Goal: Task Accomplishment & Management: Manage account settings

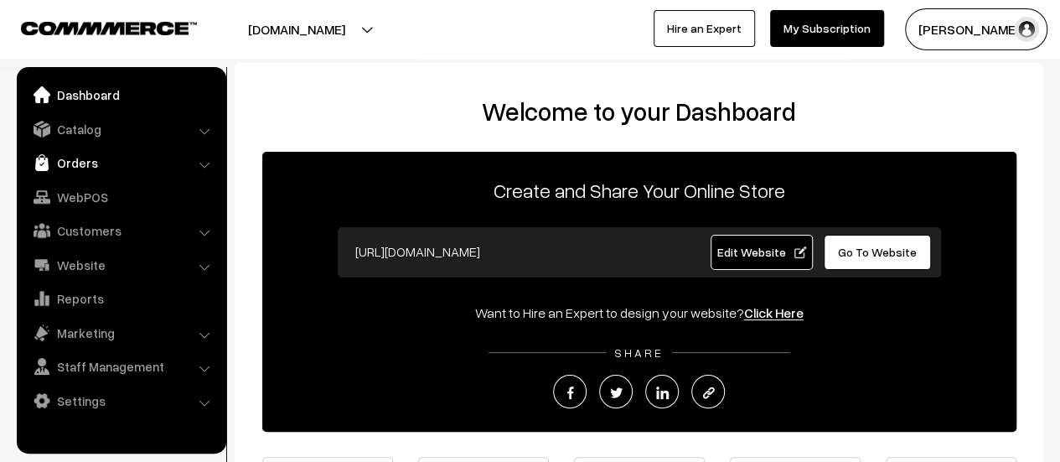
click at [80, 164] on link "Orders" at bounding box center [120, 162] width 199 height 30
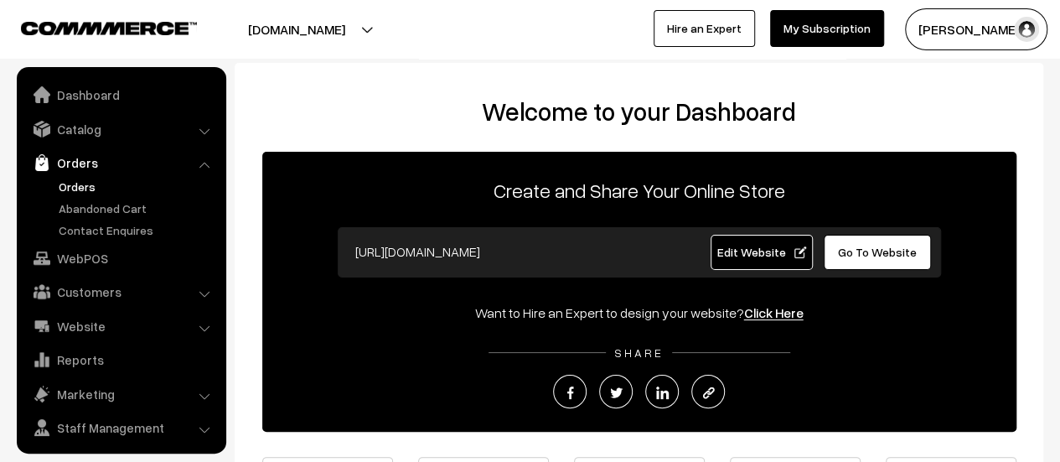
click at [72, 184] on link "Orders" at bounding box center [137, 187] width 166 height 18
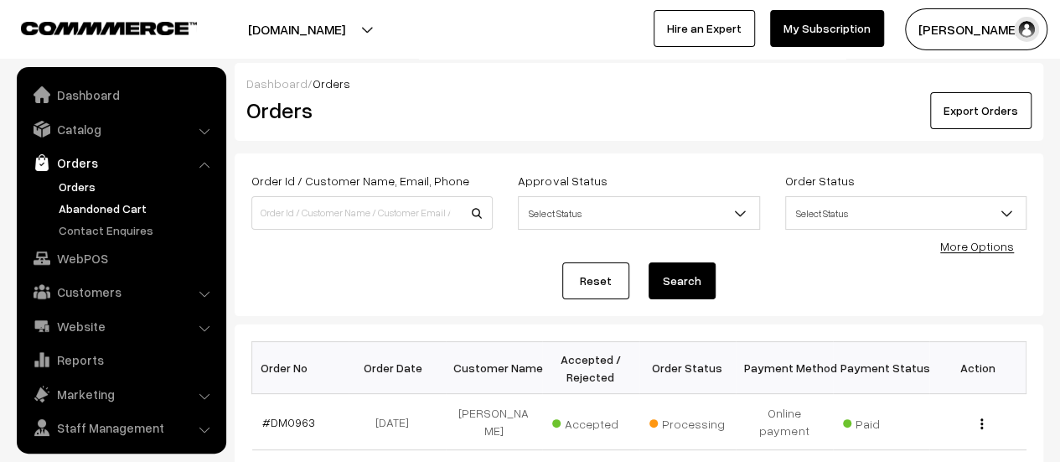
scroll to position [39, 0]
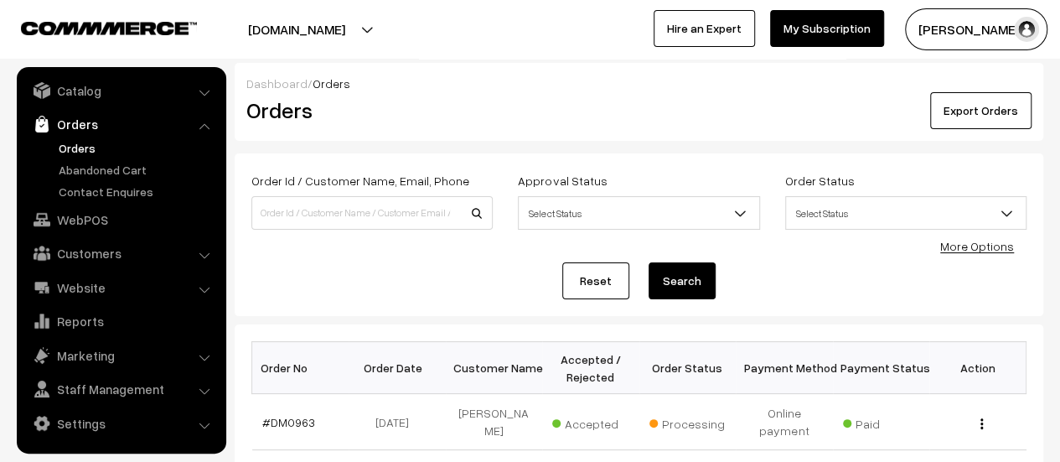
click at [99, 158] on ul "Orders" at bounding box center [121, 169] width 201 height 61
click at [101, 163] on link "Abandoned Cart" at bounding box center [137, 170] width 166 height 18
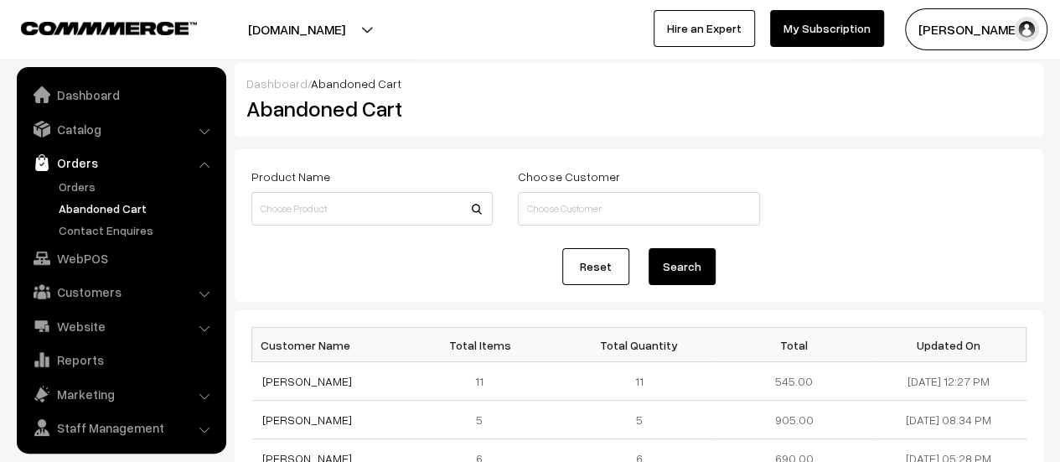
scroll to position [39, 0]
